Goal: Navigation & Orientation: Find specific page/section

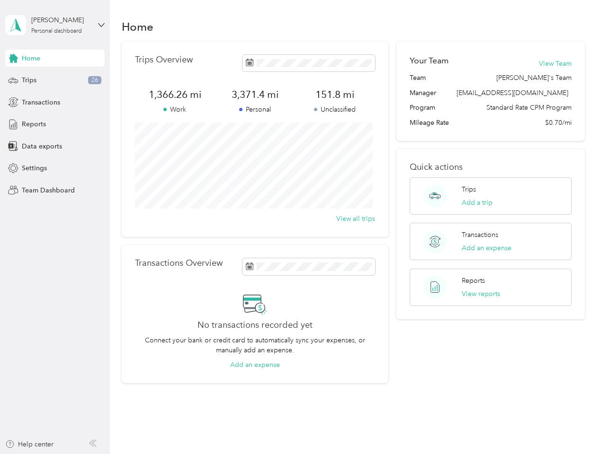
click at [300, 227] on div "Trips Overview 1,366.26 mi Work 3,371.4 mi Personal 151.8 mi Unclassified View …" at bounding box center [255, 139] width 266 height 195
click at [55, 25] on div "[PERSON_NAME]" at bounding box center [60, 20] width 59 height 10
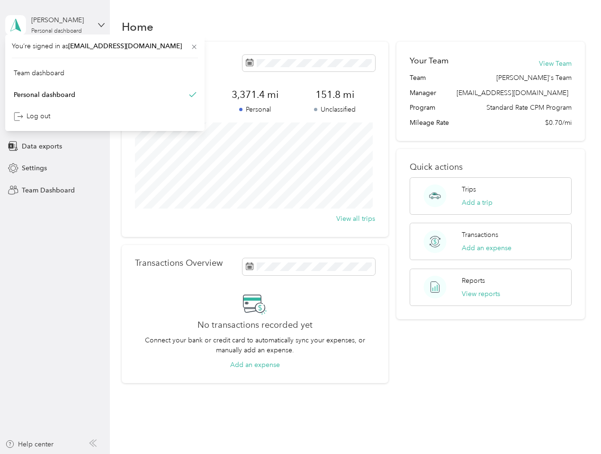
click at [55, 58] on div "You’re signed in as [EMAIL_ADDRESS][DOMAIN_NAME] Team dashboard Personal dashbo…" at bounding box center [104, 83] width 199 height 97
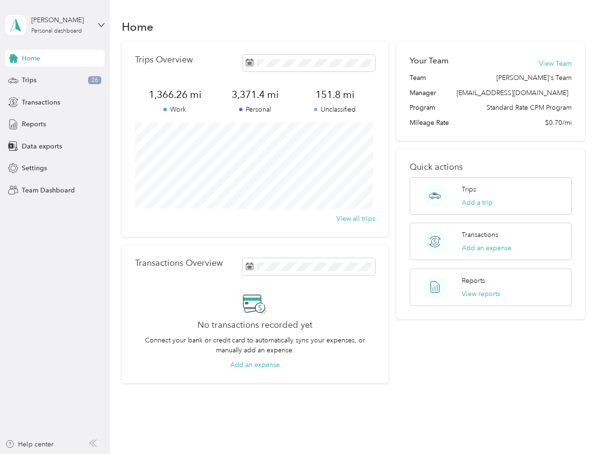
click at [13, 58] on div "You’re signed in as [EMAIL_ADDRESS][DOMAIN_NAME] Team dashboard Personal dashbo…" at bounding box center [104, 83] width 199 height 97
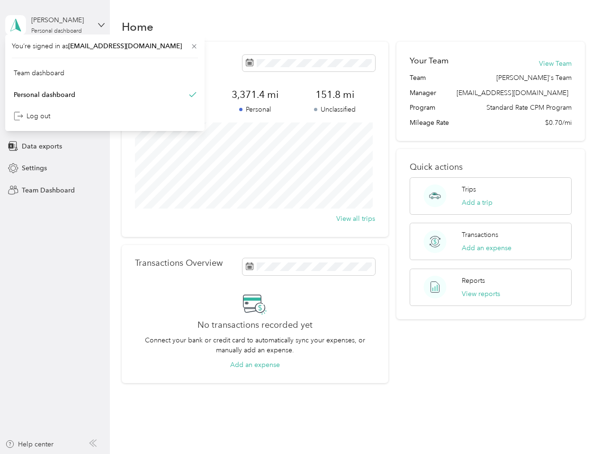
click at [55, 80] on div "Trips 26" at bounding box center [54, 80] width 99 height 17
